Goal: Task Accomplishment & Management: Manage account settings

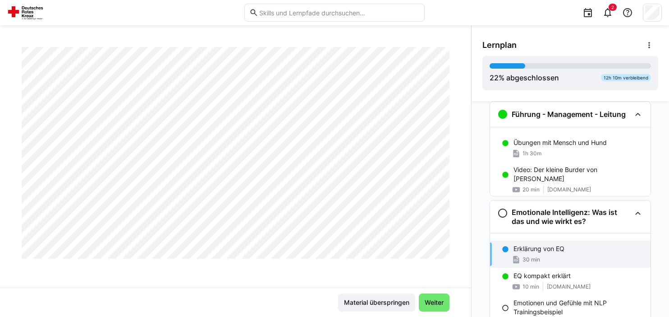
scroll to position [1037, 0]
click at [436, 300] on span "Weiter" at bounding box center [434, 302] width 22 height 9
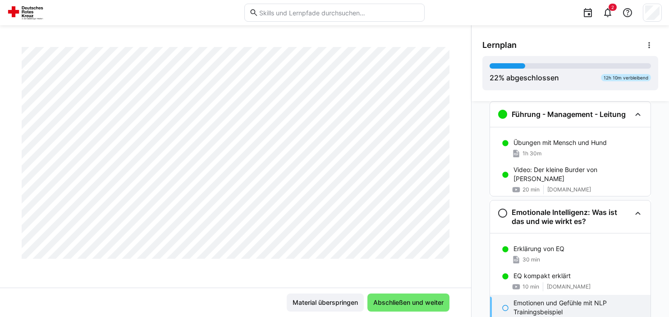
scroll to position [199, 0]
drag, startPoint x: 473, startPoint y: 84, endPoint x: 474, endPoint y: 89, distance: 5.0
click at [474, 89] on div "Lernplan 22 % abgeschlossen 12h 10m verbleibend" at bounding box center [571, 63] width 198 height 76
drag, startPoint x: 468, startPoint y: 284, endPoint x: 421, endPoint y: 295, distance: 48.7
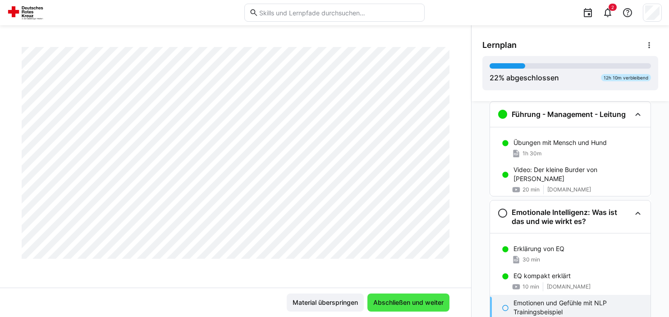
click at [412, 301] on span "Abschließen und weiter" at bounding box center [408, 302] width 73 height 9
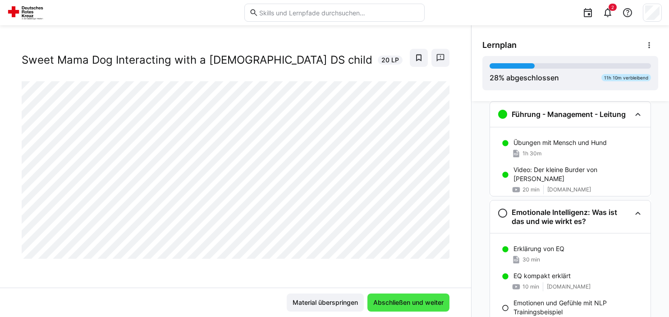
scroll to position [14, 0]
click at [412, 301] on span "Abschließen und weiter" at bounding box center [408, 302] width 73 height 9
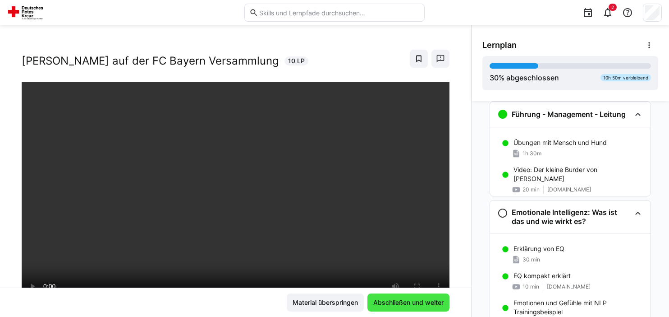
click at [416, 299] on span "Abschließen und weiter" at bounding box center [408, 302] width 73 height 9
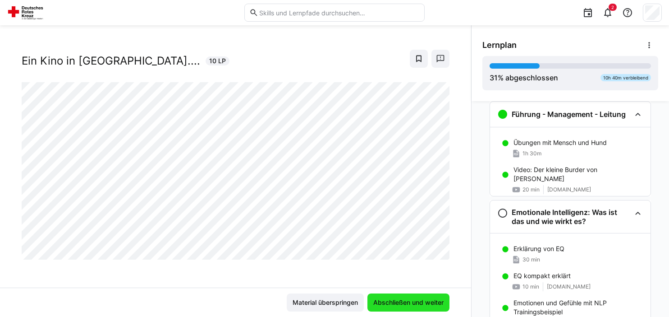
click at [416, 299] on span "Abschließen und weiter" at bounding box center [408, 302] width 73 height 9
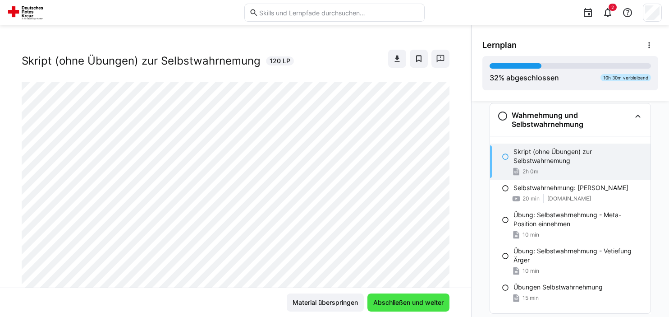
scroll to position [604, 0]
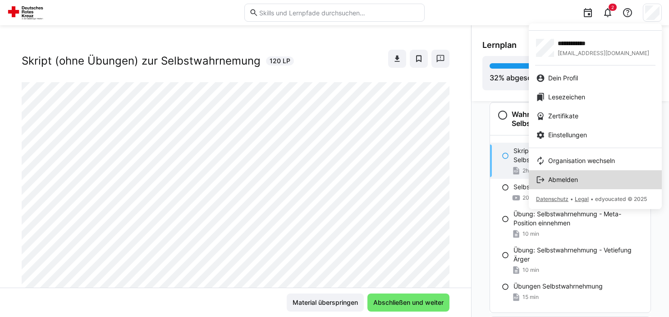
click at [566, 181] on span "Abmelden" at bounding box center [563, 179] width 30 height 9
